Goal: Information Seeking & Learning: Learn about a topic

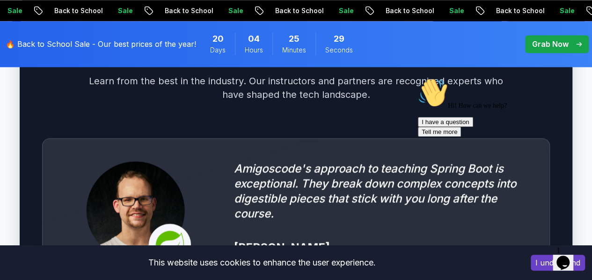
scroll to position [2621, 0]
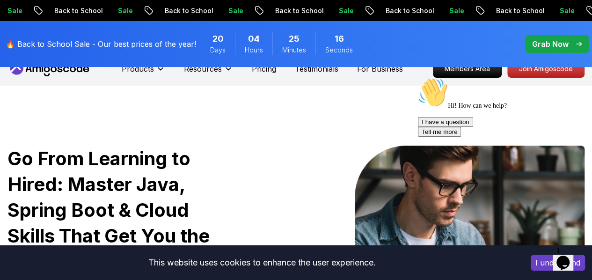
scroll to position [0, 0]
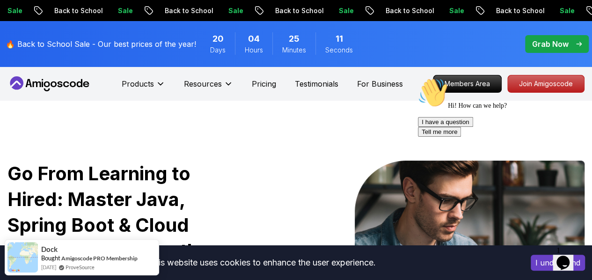
click at [572, 41] on div "Grab Now" at bounding box center [557, 43] width 50 height 11
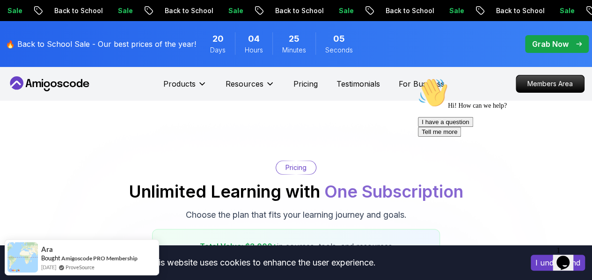
click at [563, 45] on p "Grab Now" at bounding box center [550, 43] width 37 height 11
click at [577, 44] on icon "pre-order" at bounding box center [579, 44] width 6 height 5
click at [574, 44] on div "Grab Now" at bounding box center [557, 43] width 50 height 11
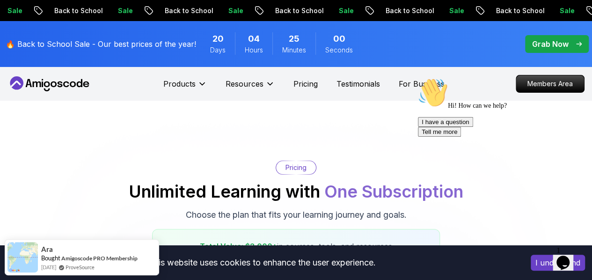
click at [574, 44] on div "Grab Now" at bounding box center [557, 43] width 50 height 11
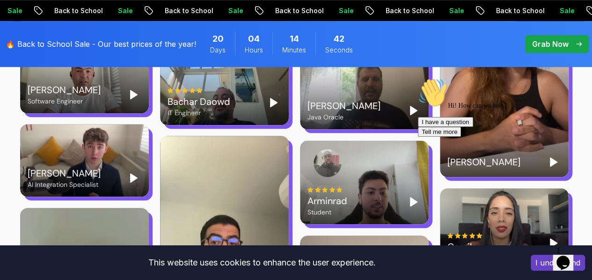
scroll to position [2083, 0]
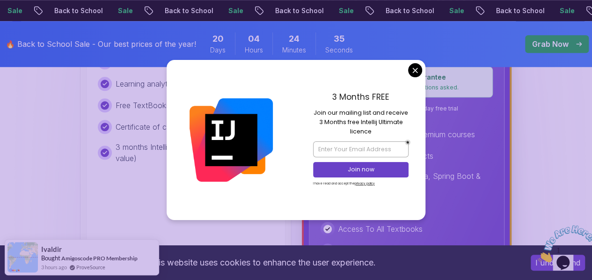
scroll to position [424, 0]
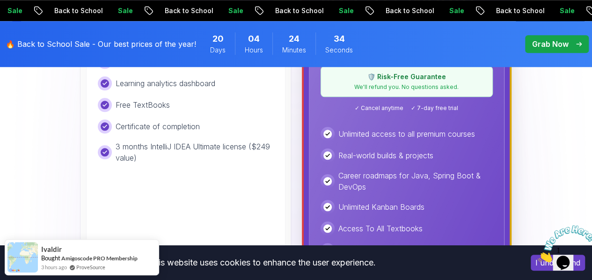
click at [415, 70] on div "🛡️ Risk-Free Guarantee We'll refund you. No questions asked." at bounding box center [407, 81] width 172 height 31
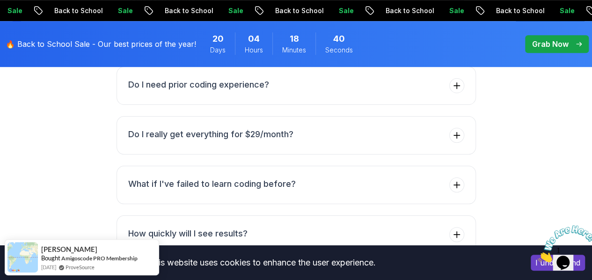
scroll to position [3810, 0]
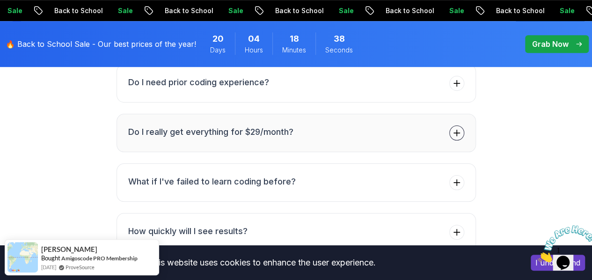
click at [278, 125] on h3 "Do I really get everything for $29/month?" at bounding box center [210, 131] width 165 height 13
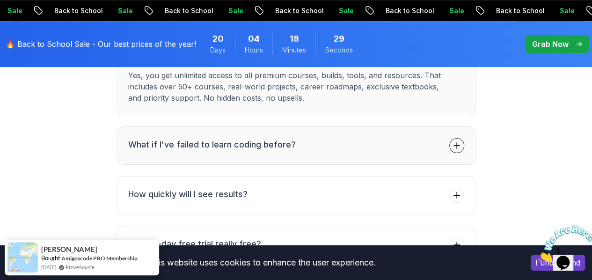
scroll to position [3849, 0]
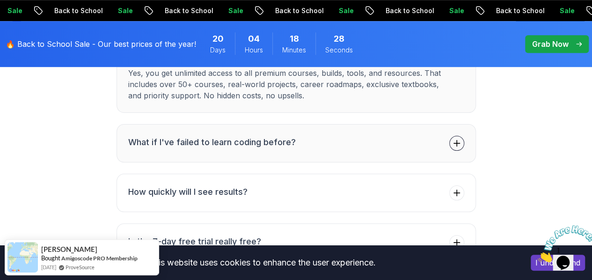
click at [335, 124] on button "What if I've failed to learn coding before?" at bounding box center [296, 143] width 359 height 38
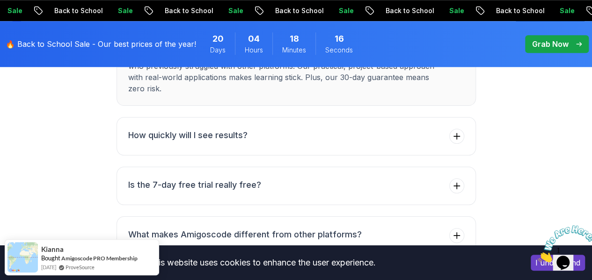
scroll to position [3917, 0]
click at [245, 129] on h3 "How quickly will I see results?" at bounding box center [187, 135] width 119 height 13
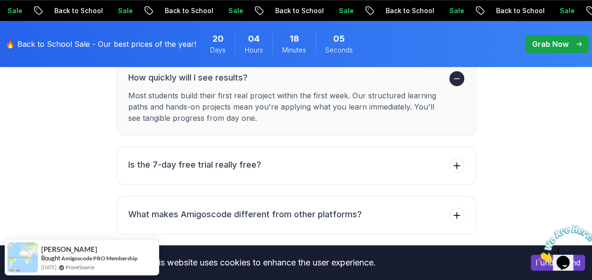
scroll to position [3929, 0]
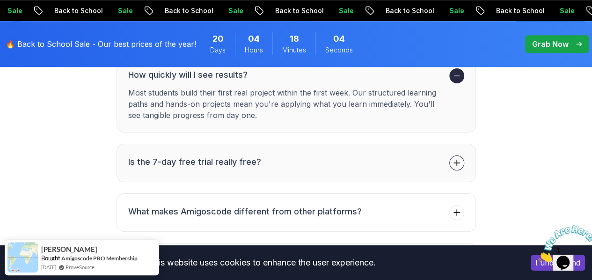
click at [228, 155] on h3 "Is the 7-day free trial really free?" at bounding box center [194, 161] width 133 height 13
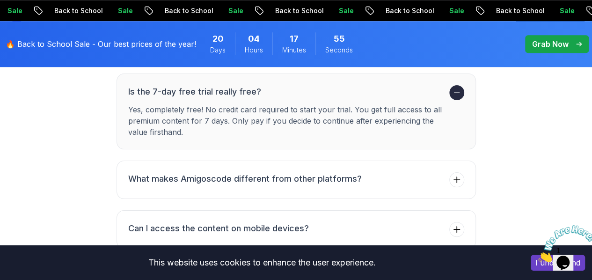
scroll to position [3964, 0]
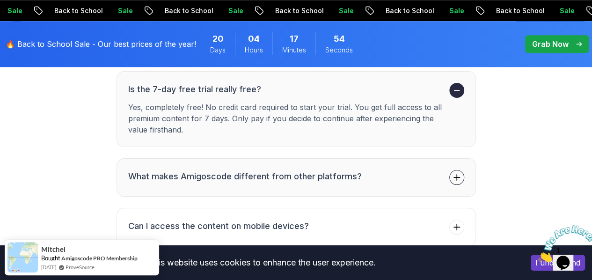
click at [212, 170] on li "What makes Amigoscode different from other platforms?" at bounding box center [245, 177] width 234 height 15
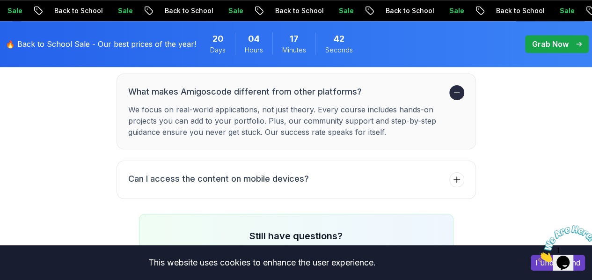
scroll to position [4013, 0]
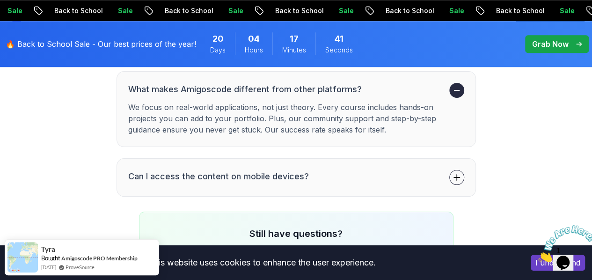
click at [230, 170] on h3 "Can I access the content on mobile devices?" at bounding box center [218, 176] width 181 height 13
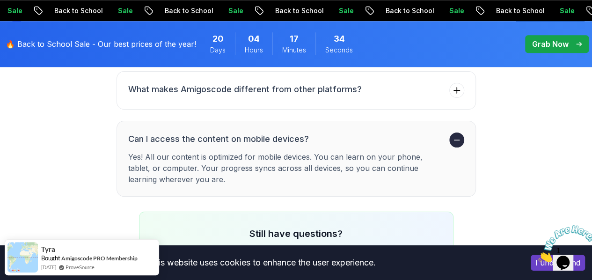
scroll to position [4200, 0]
